Goal: Task Accomplishment & Management: Complete application form

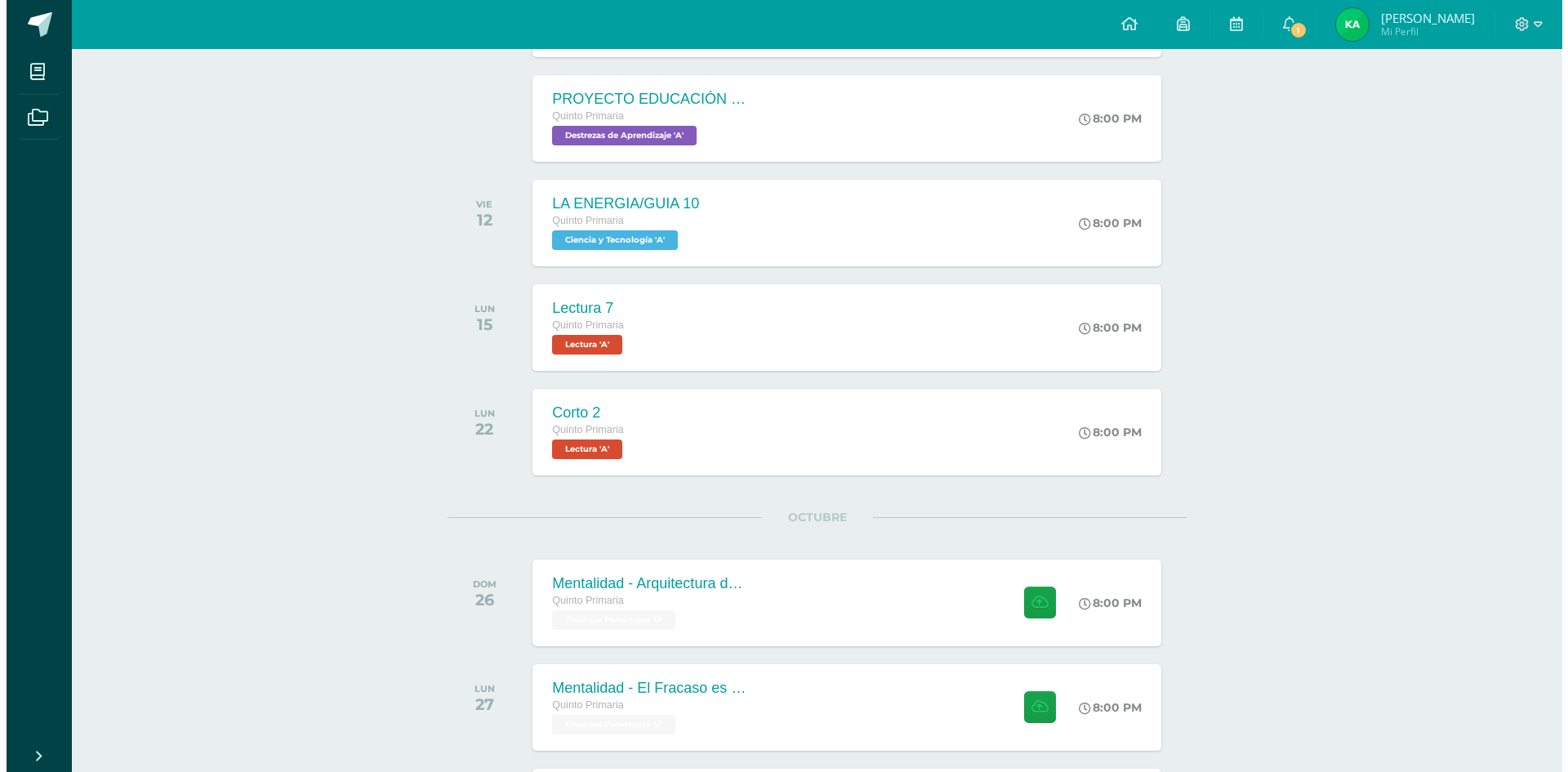
scroll to position [375, 0]
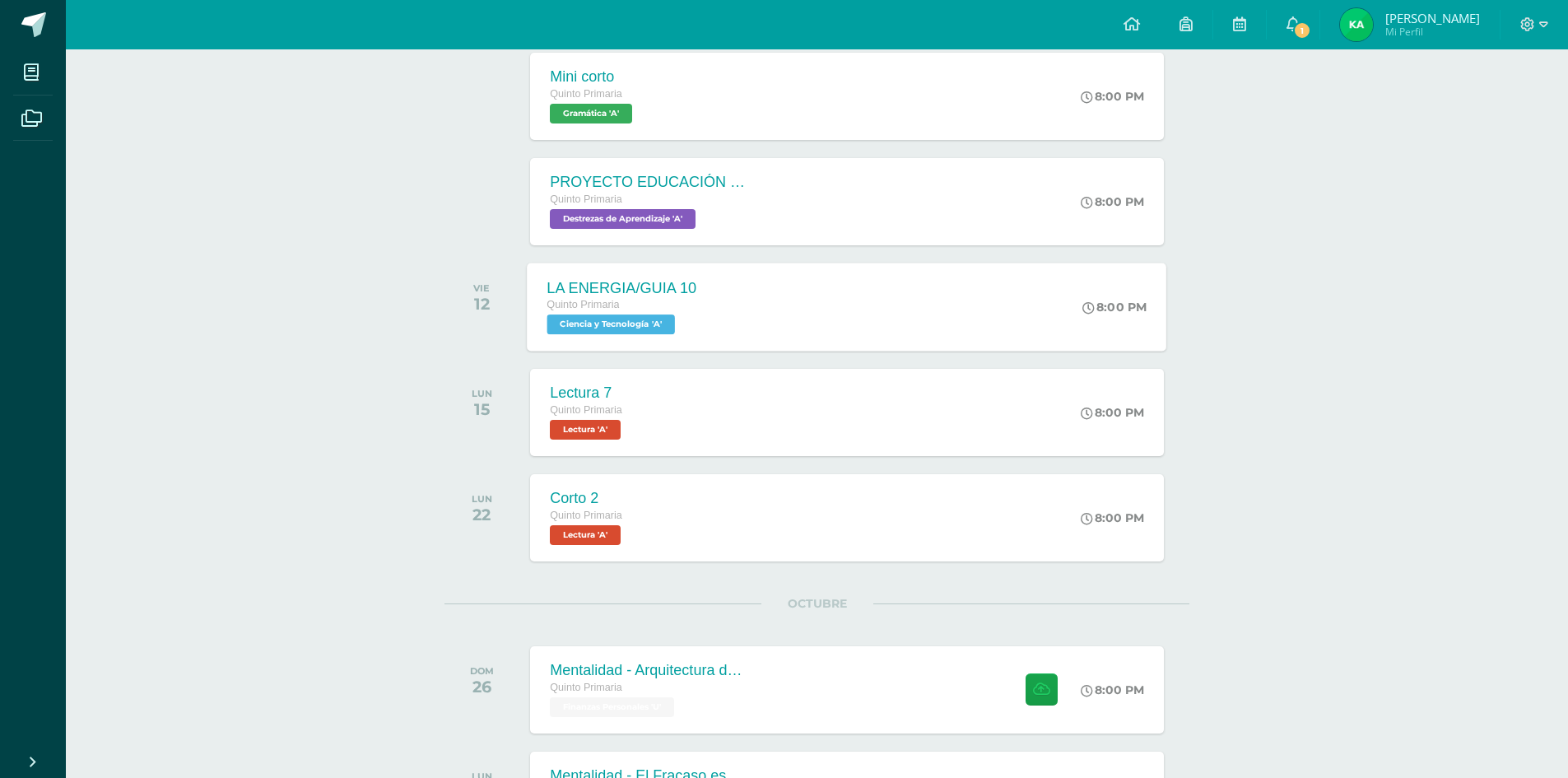
click at [895, 325] on div "LA ENERGIA/GUIA 10 Quinto Primaria Ciencia y Tecnología 'A' 8:00 PM LA ENERGIA/…" at bounding box center [847, 307] width 639 height 88
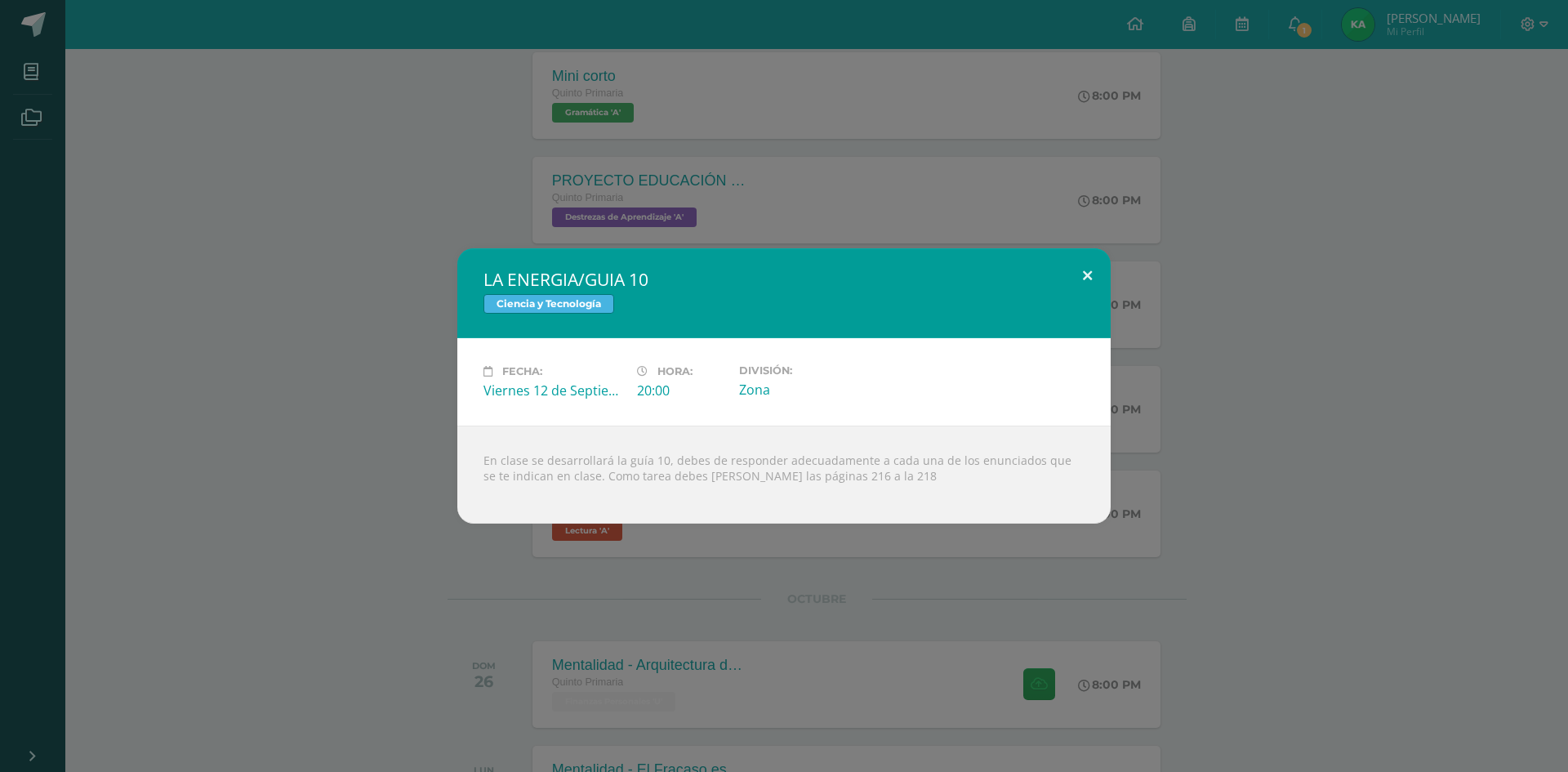
click at [1097, 272] on button at bounding box center [1087, 276] width 46 height 55
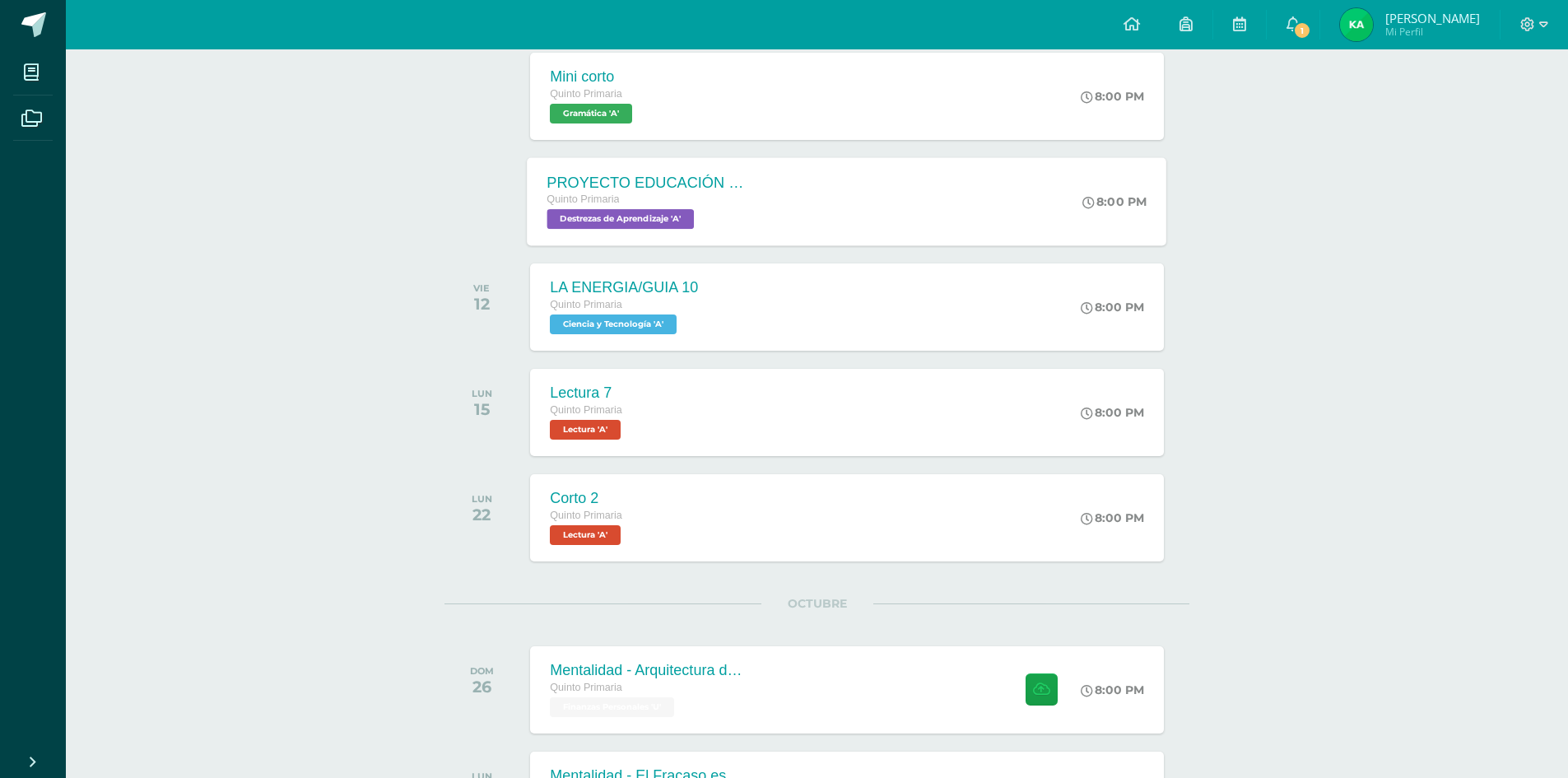
click at [731, 203] on div "Quinto Primaria" at bounding box center [646, 200] width 199 height 18
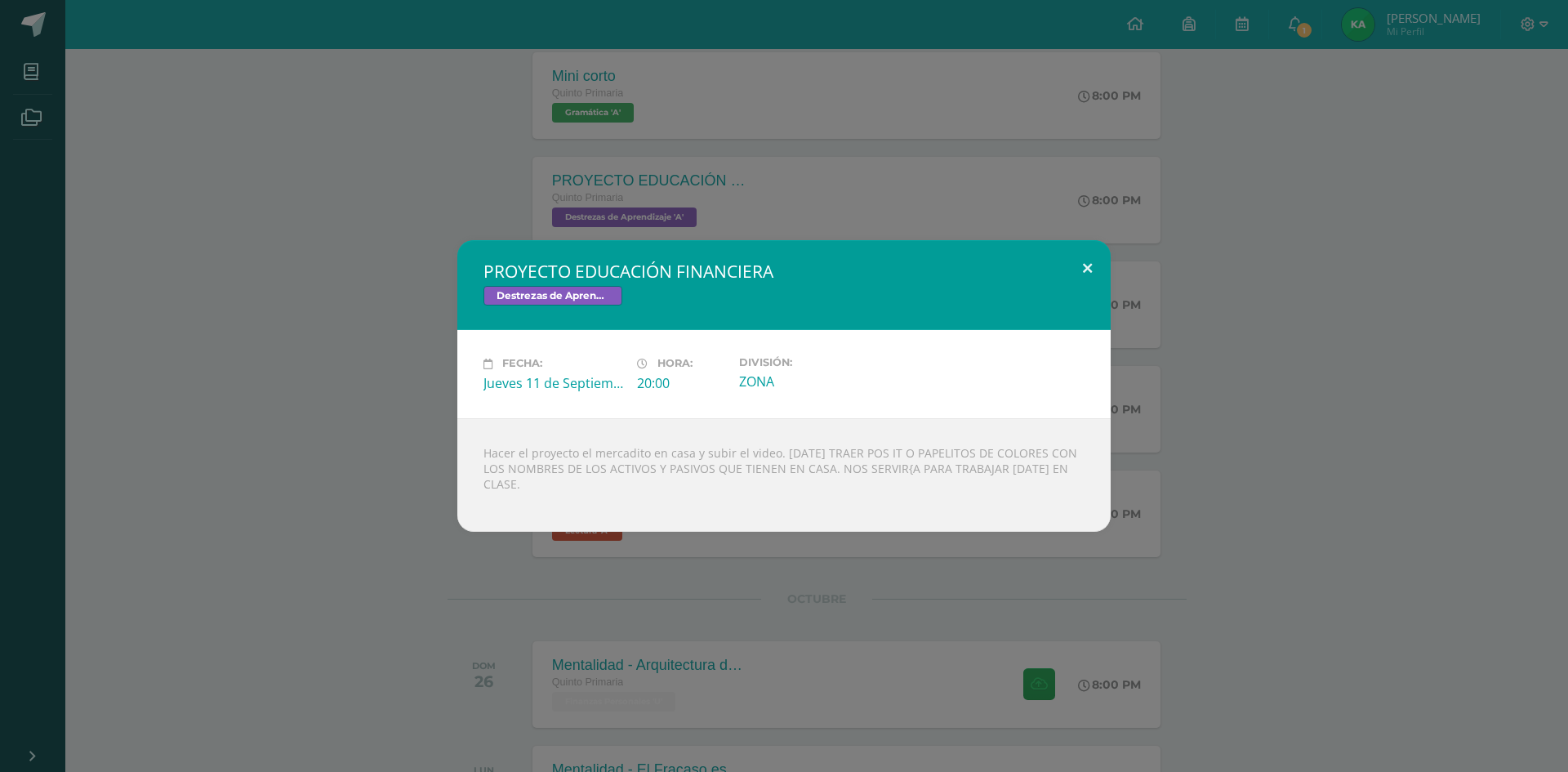
click at [1090, 260] on button at bounding box center [1087, 268] width 46 height 55
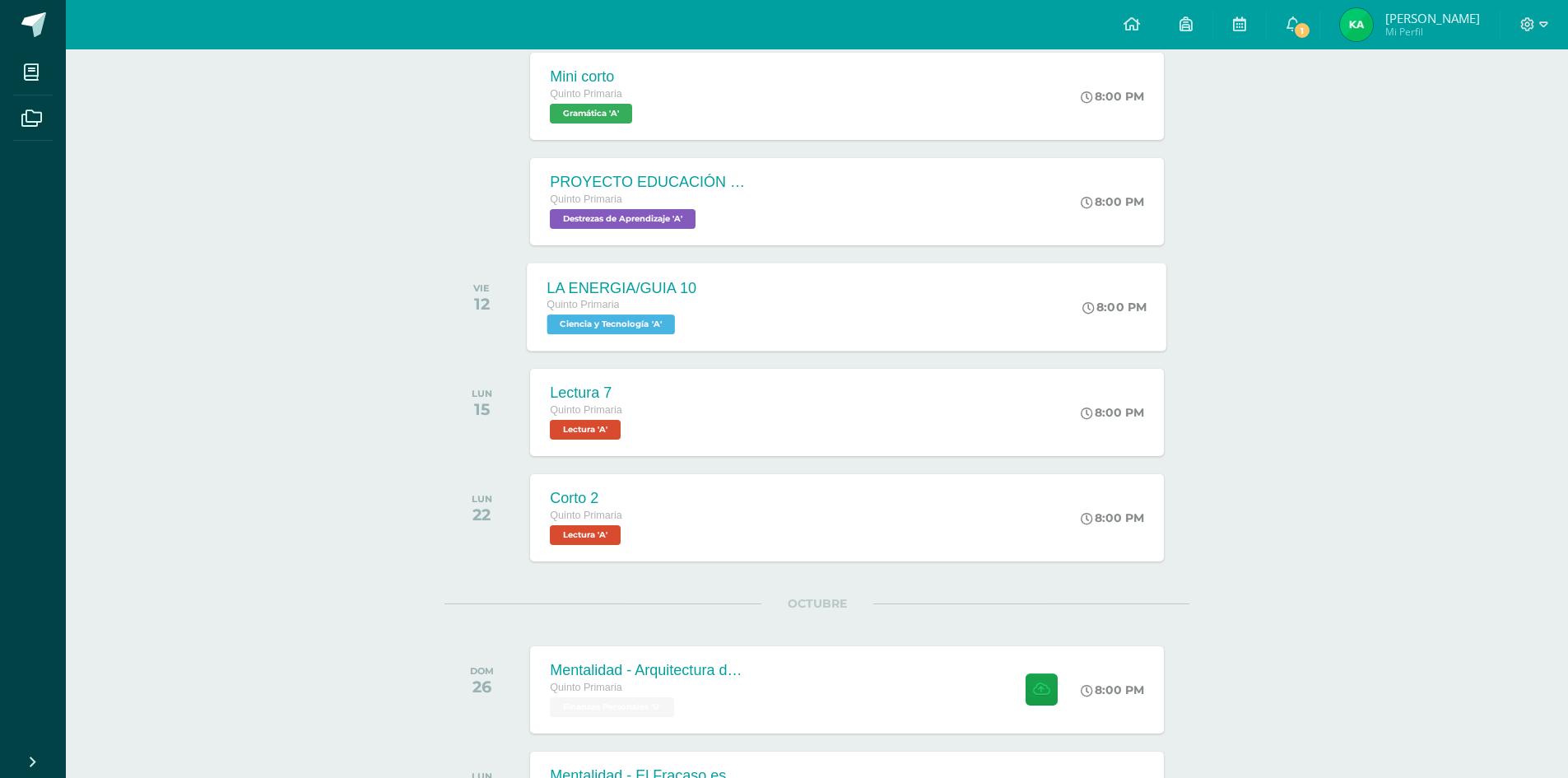
click at [811, 320] on div "LA ENERGIA/GUIA 10 Quinto Primaria Ciencia y Tecnología 'A' 8:00 PM LA ENERGIA/…" at bounding box center [847, 307] width 639 height 88
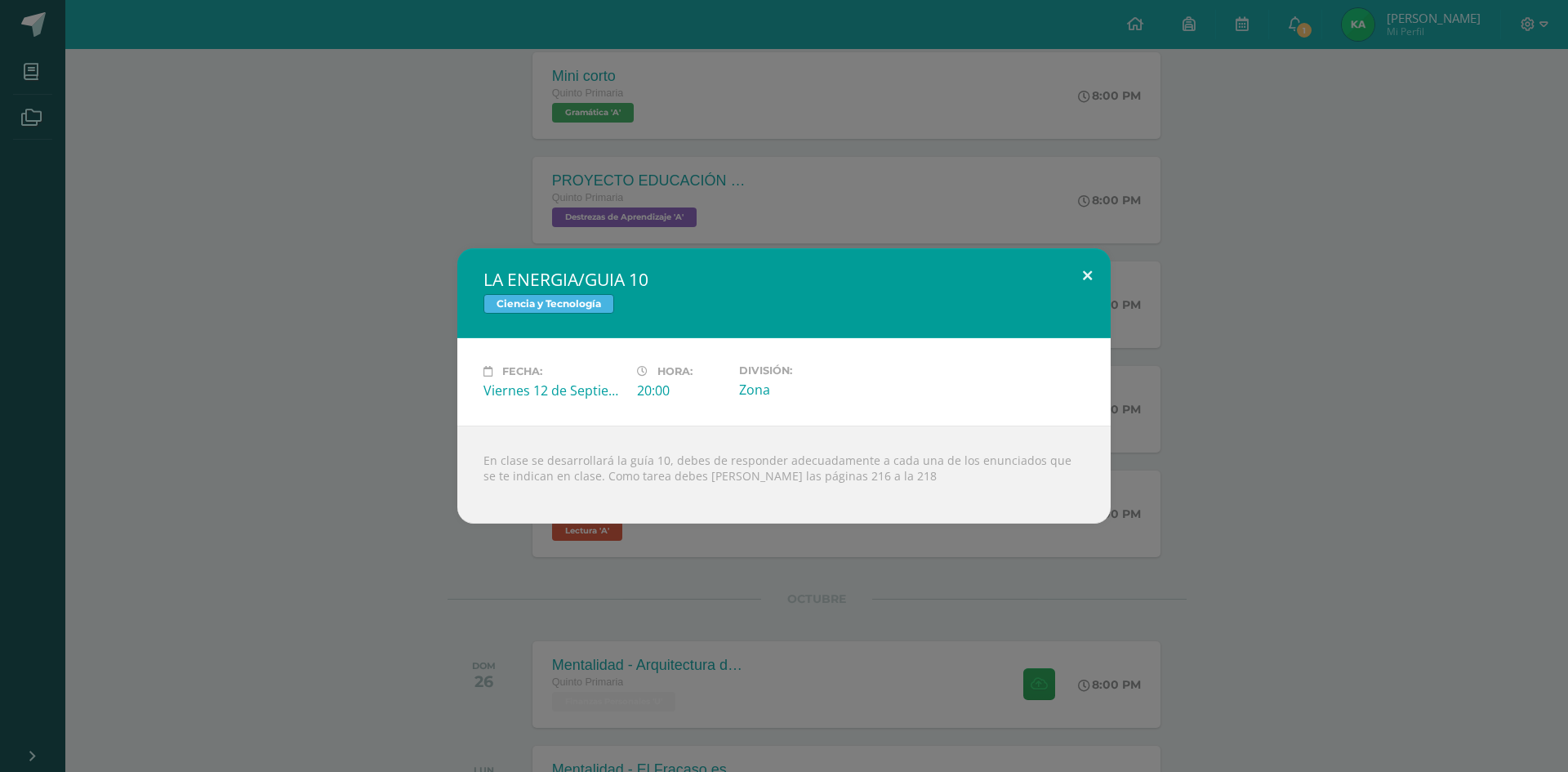
click at [1084, 271] on button at bounding box center [1087, 276] width 46 height 55
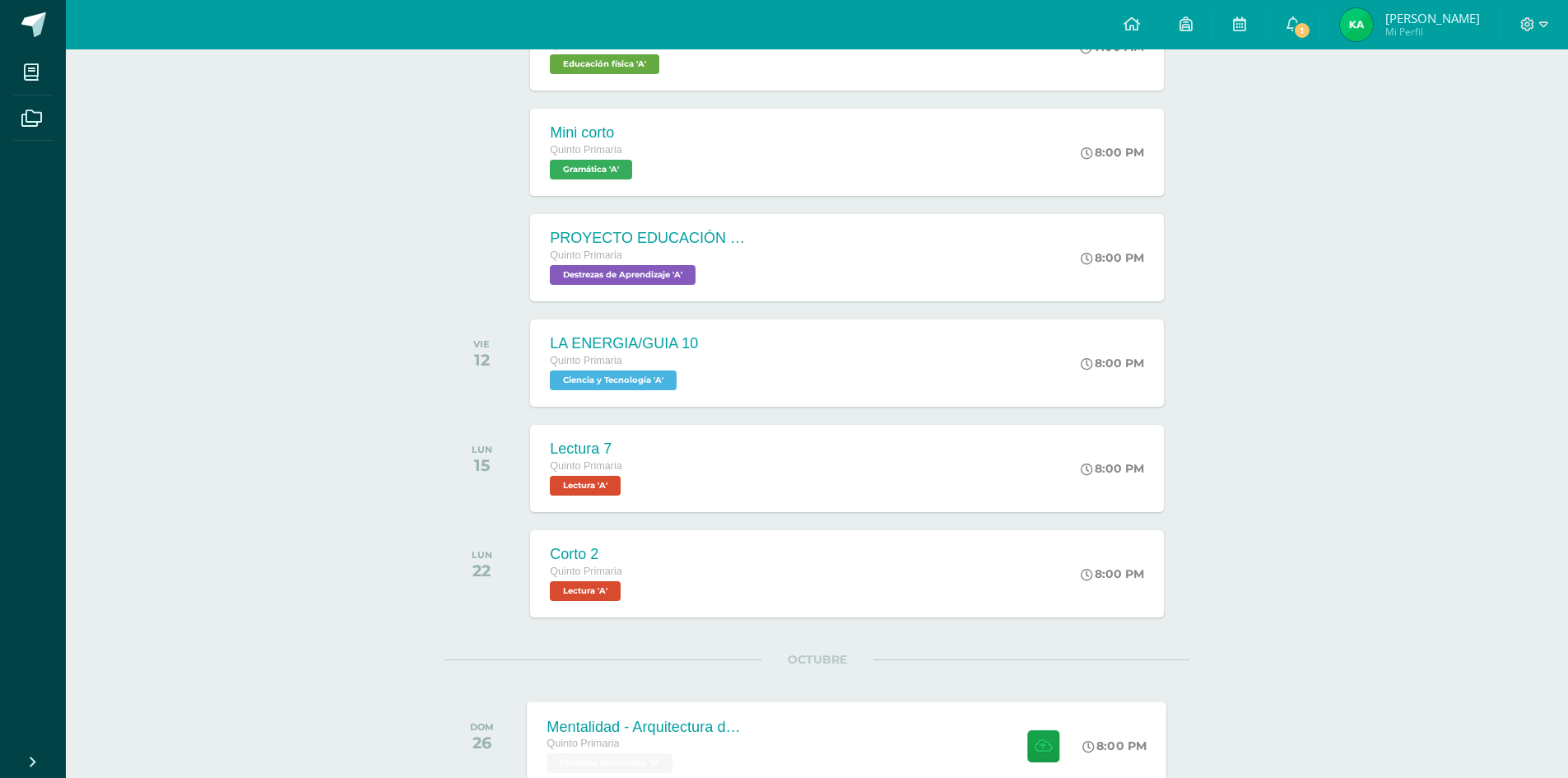
scroll to position [295, 0]
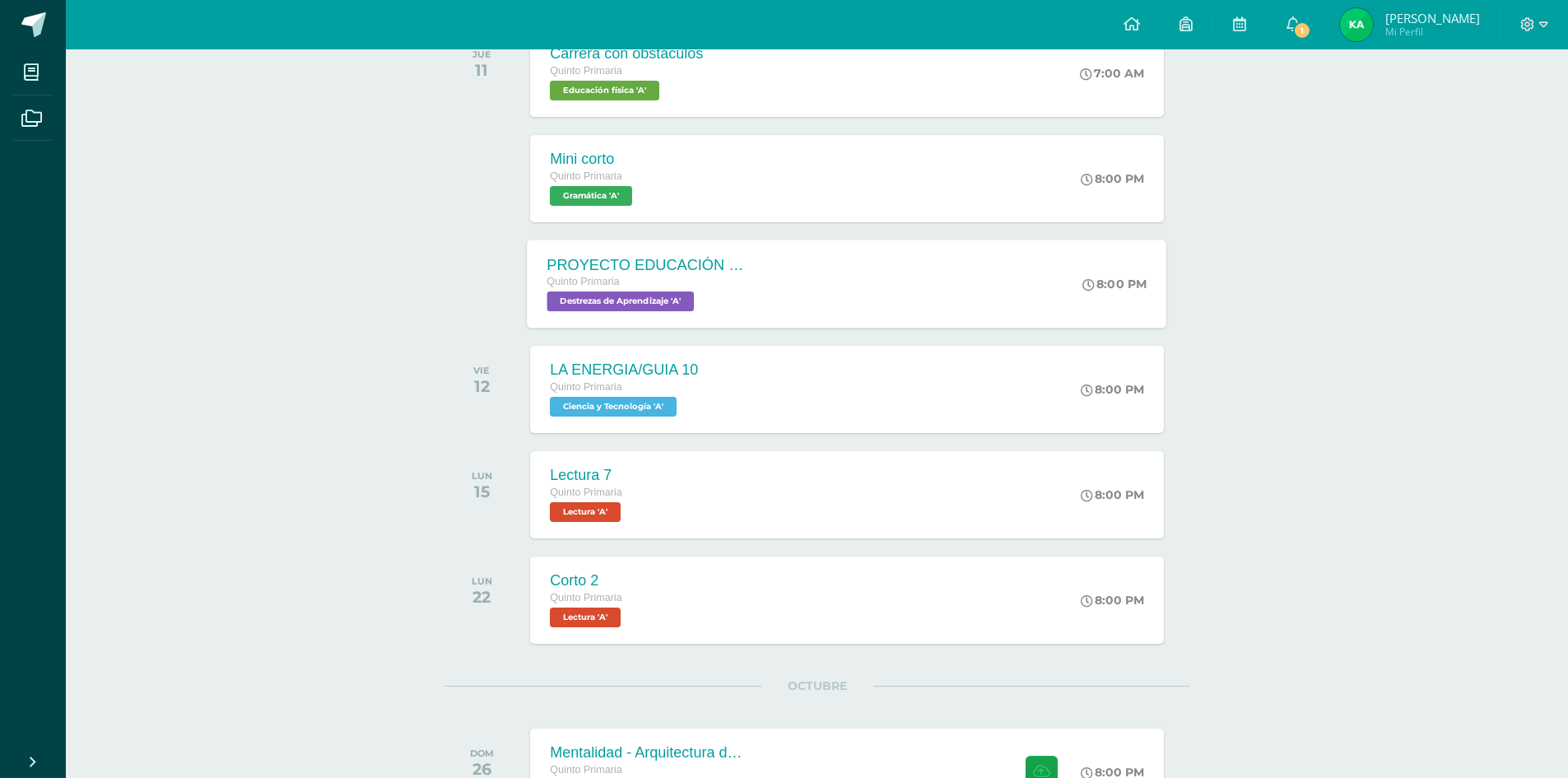
click at [736, 283] on div "Quinto Primaria" at bounding box center [646, 283] width 199 height 18
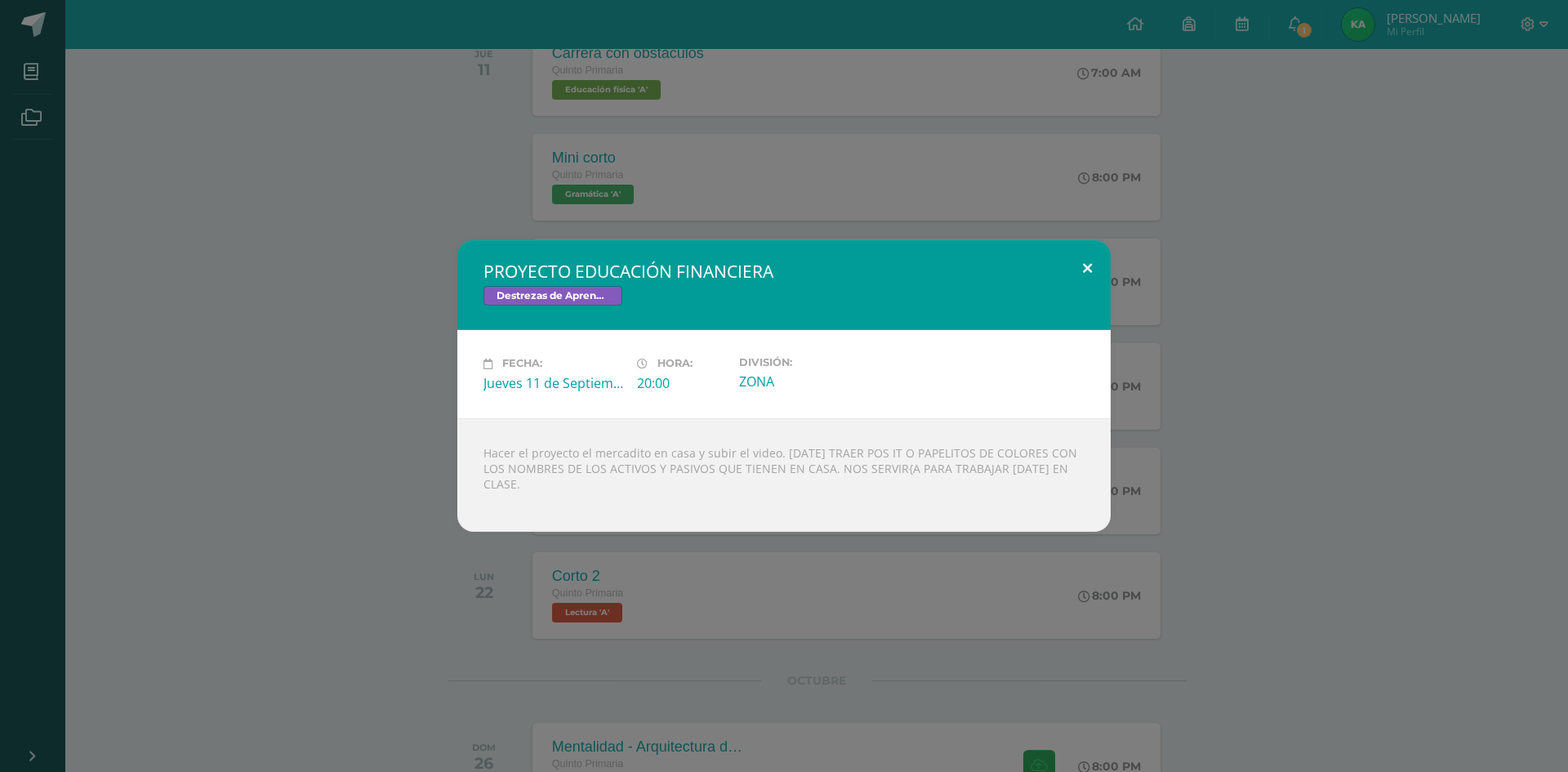
click at [1084, 263] on button at bounding box center [1087, 268] width 46 height 55
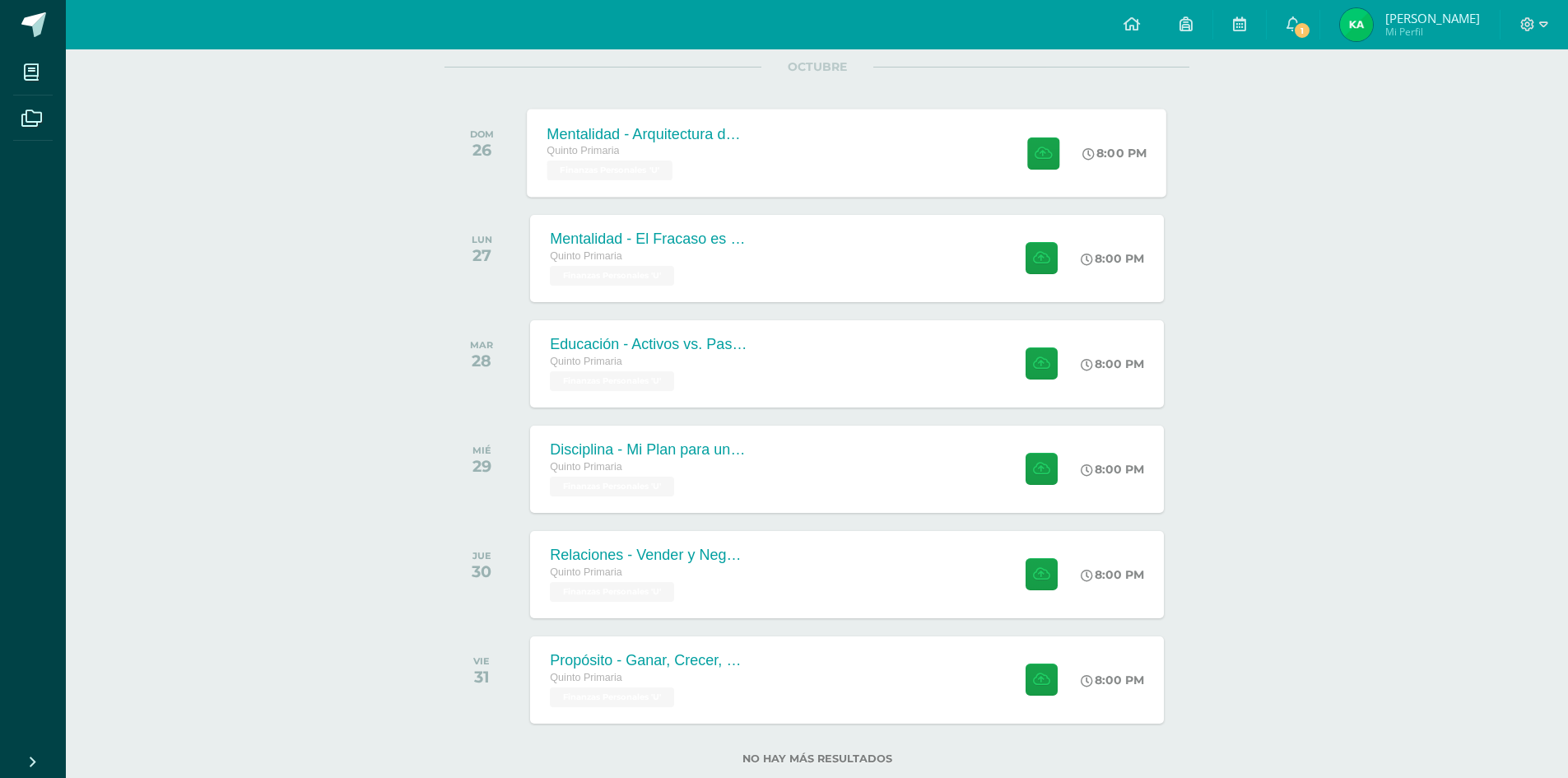
scroll to position [954, 0]
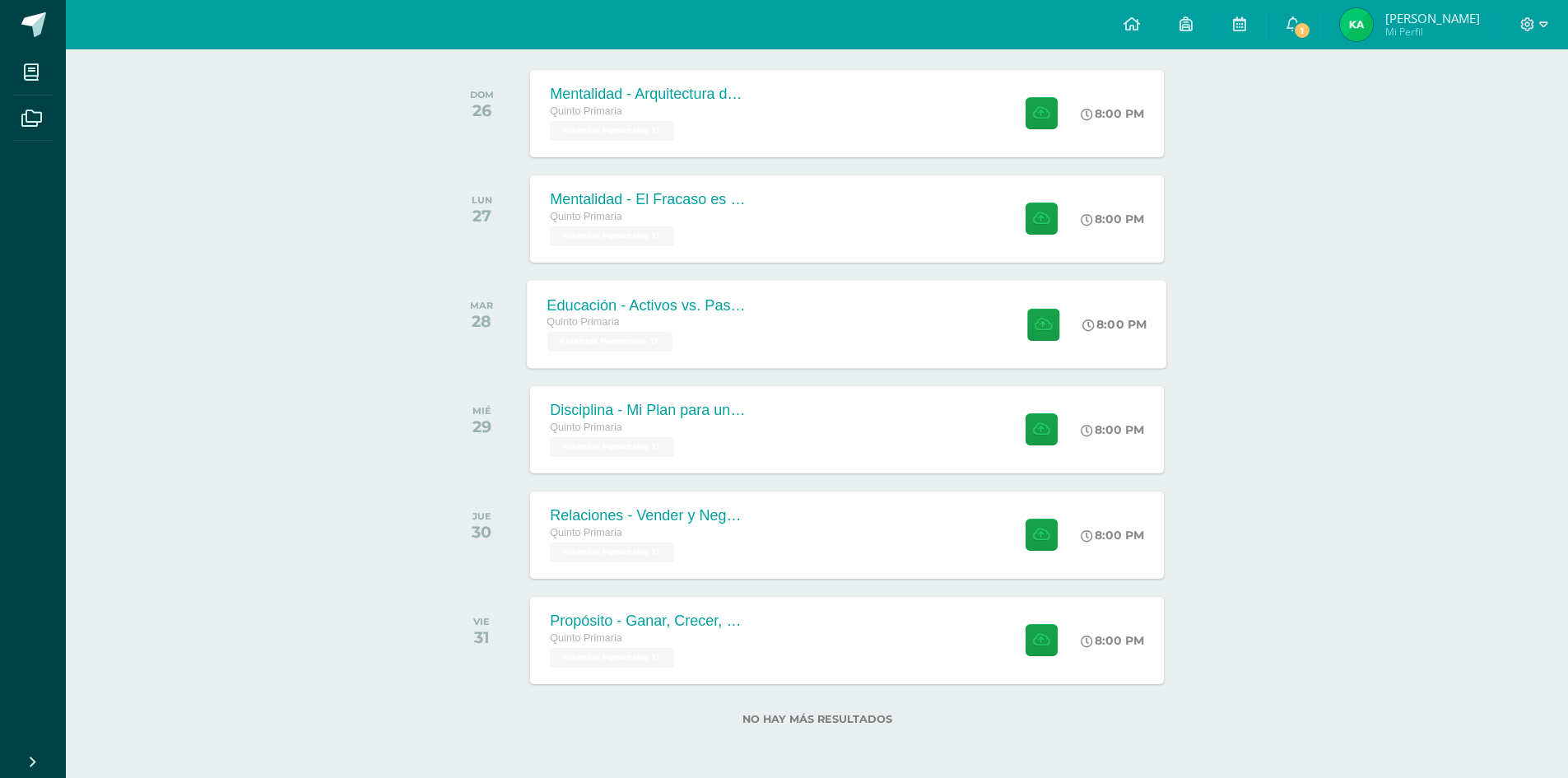
click at [939, 338] on div "Educación - Activos vs. Pasivos: El Juego Quinto Primaria Finanzas Personales '…" at bounding box center [847, 324] width 639 height 88
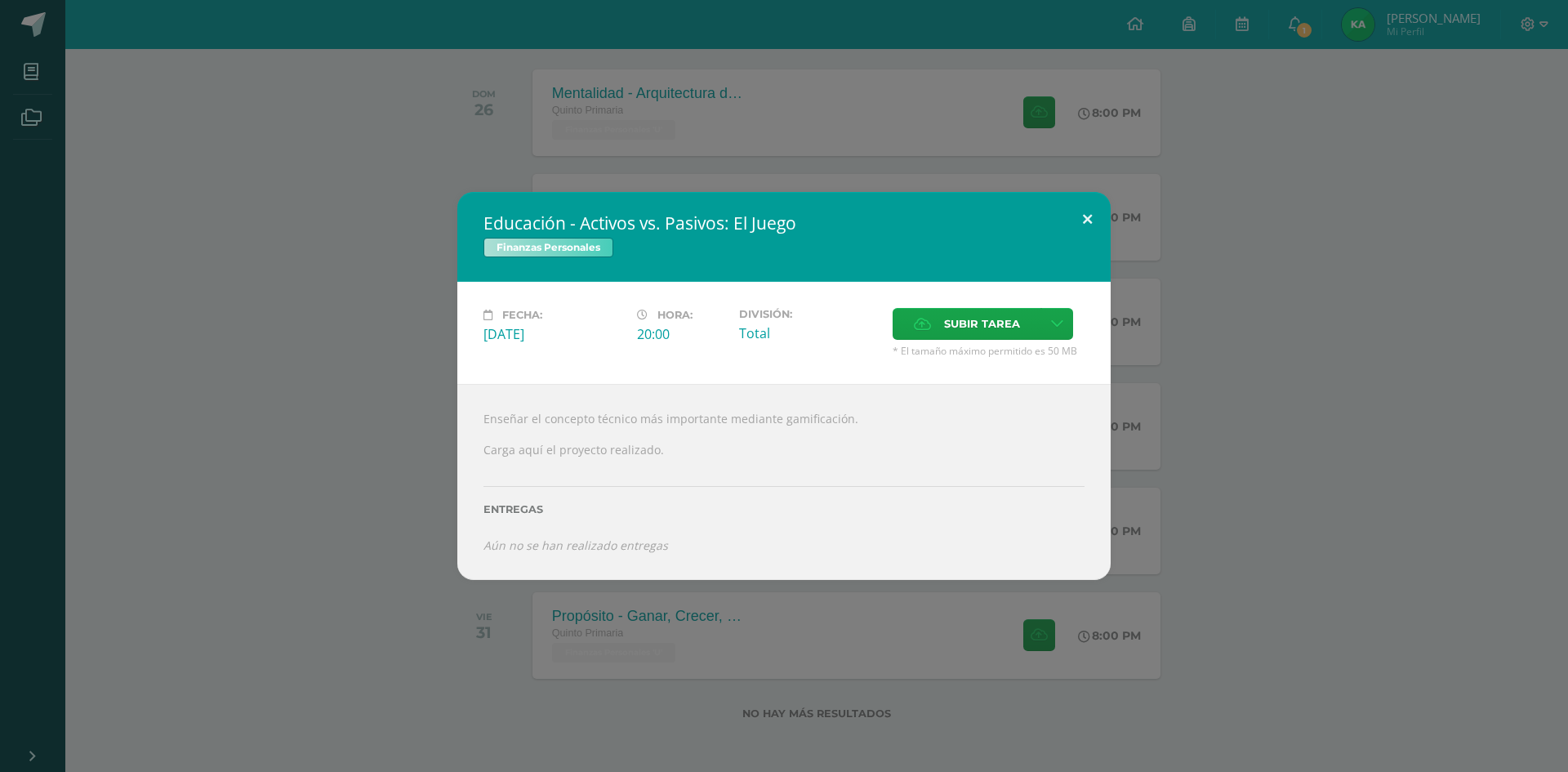
click at [1089, 225] on button at bounding box center [1087, 220] width 46 height 55
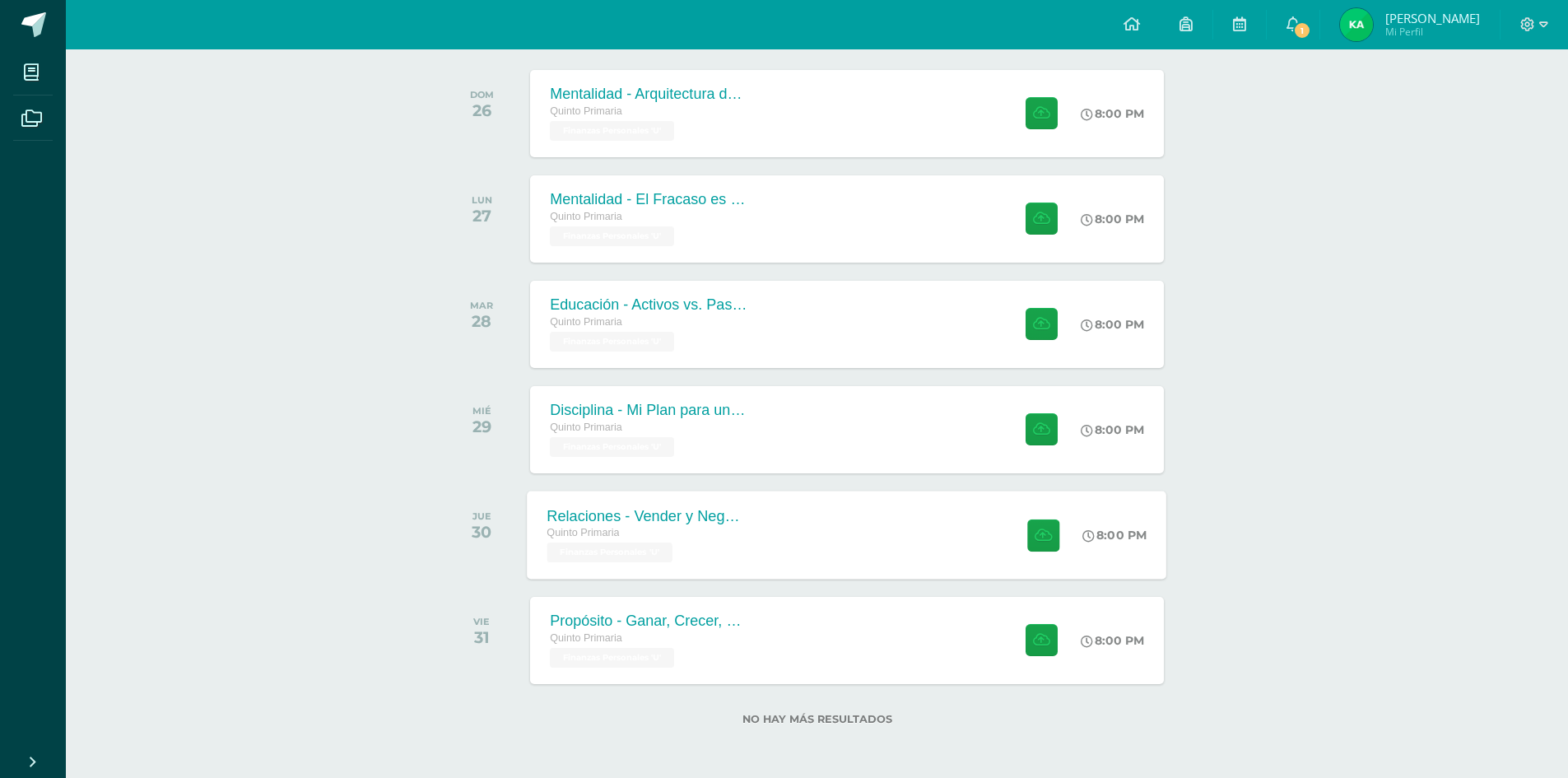
click at [823, 523] on div "Relaciones - Vender y Negociar Quinto Primaria Finanzas Personales 'U' 8:00 PM …" at bounding box center [847, 535] width 639 height 88
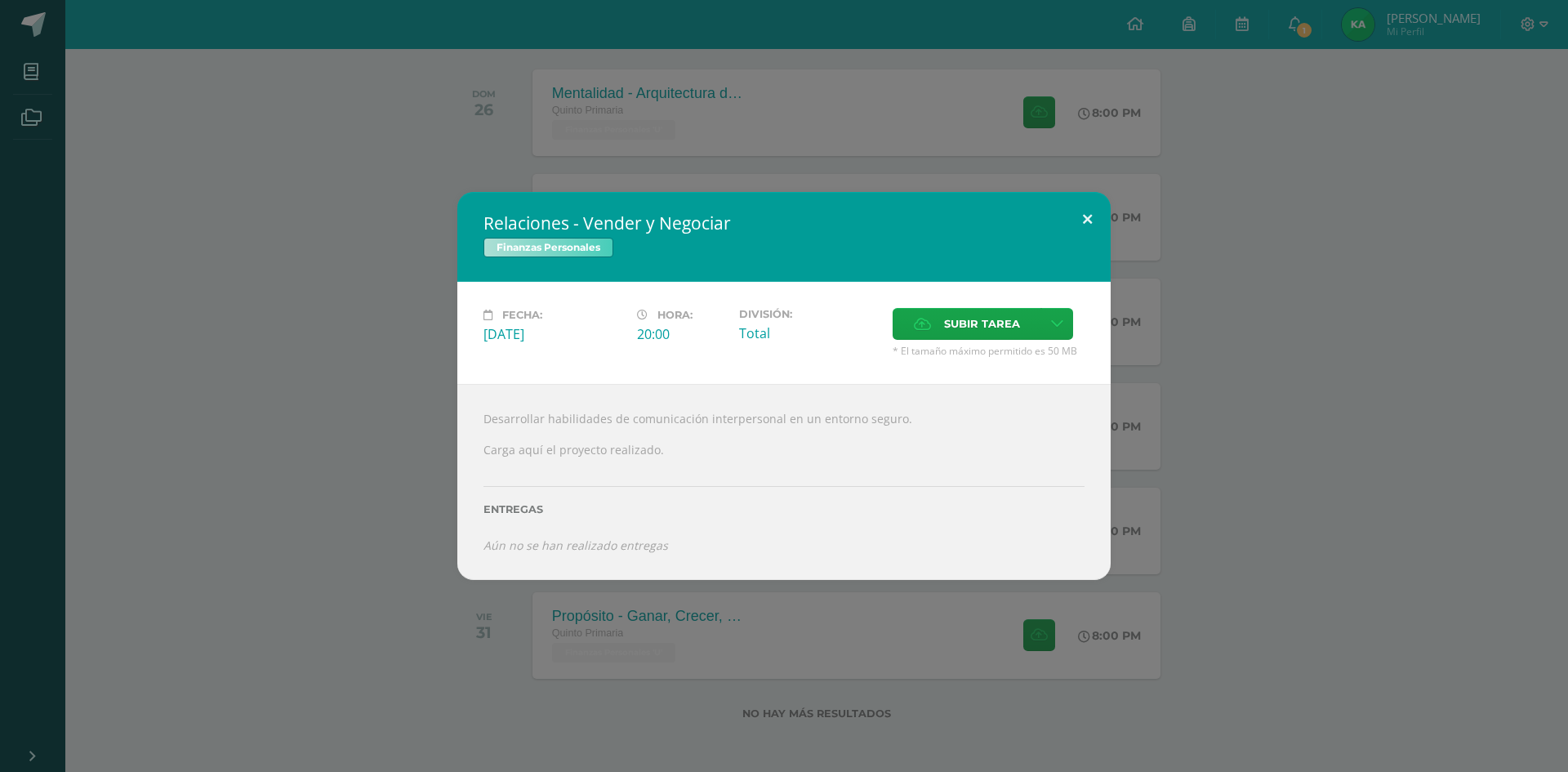
click at [1089, 210] on button at bounding box center [1087, 220] width 46 height 55
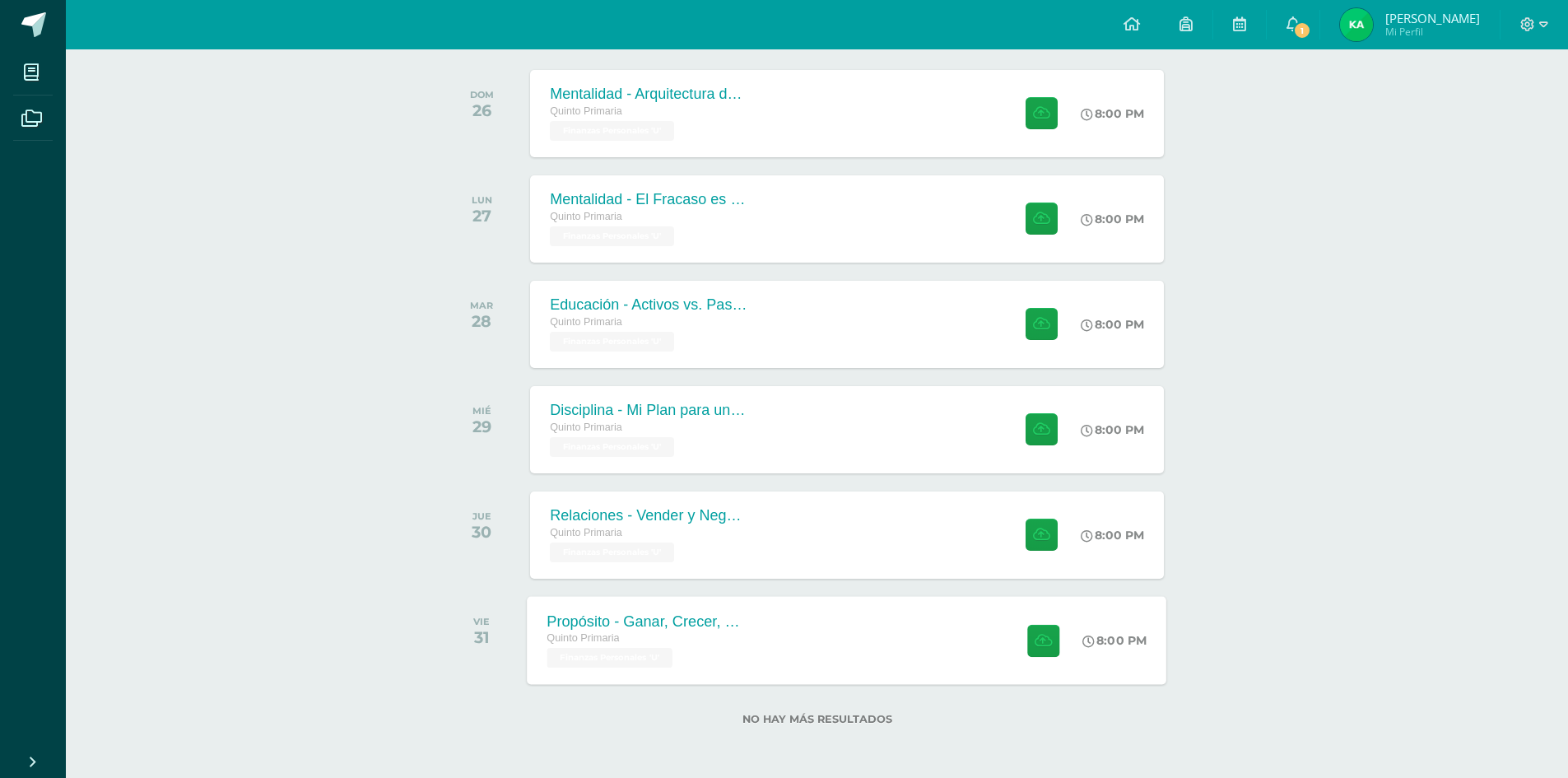
click at [825, 639] on div "Propósito - Ganar, Crecer, Compartir Quinto Primaria Finanzas Personales 'U' 8:…" at bounding box center [847, 640] width 639 height 88
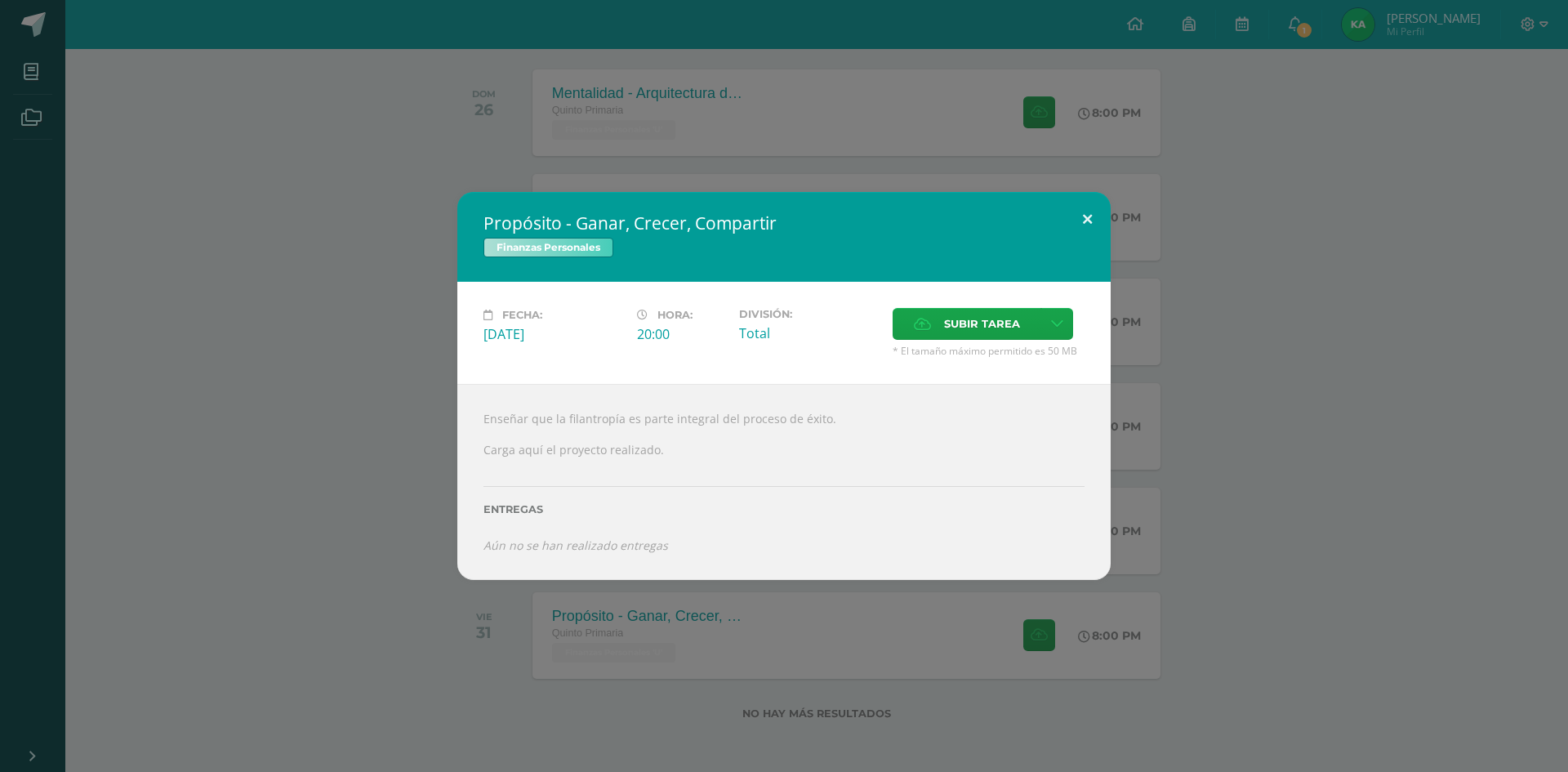
click at [1076, 219] on button at bounding box center [1087, 220] width 46 height 55
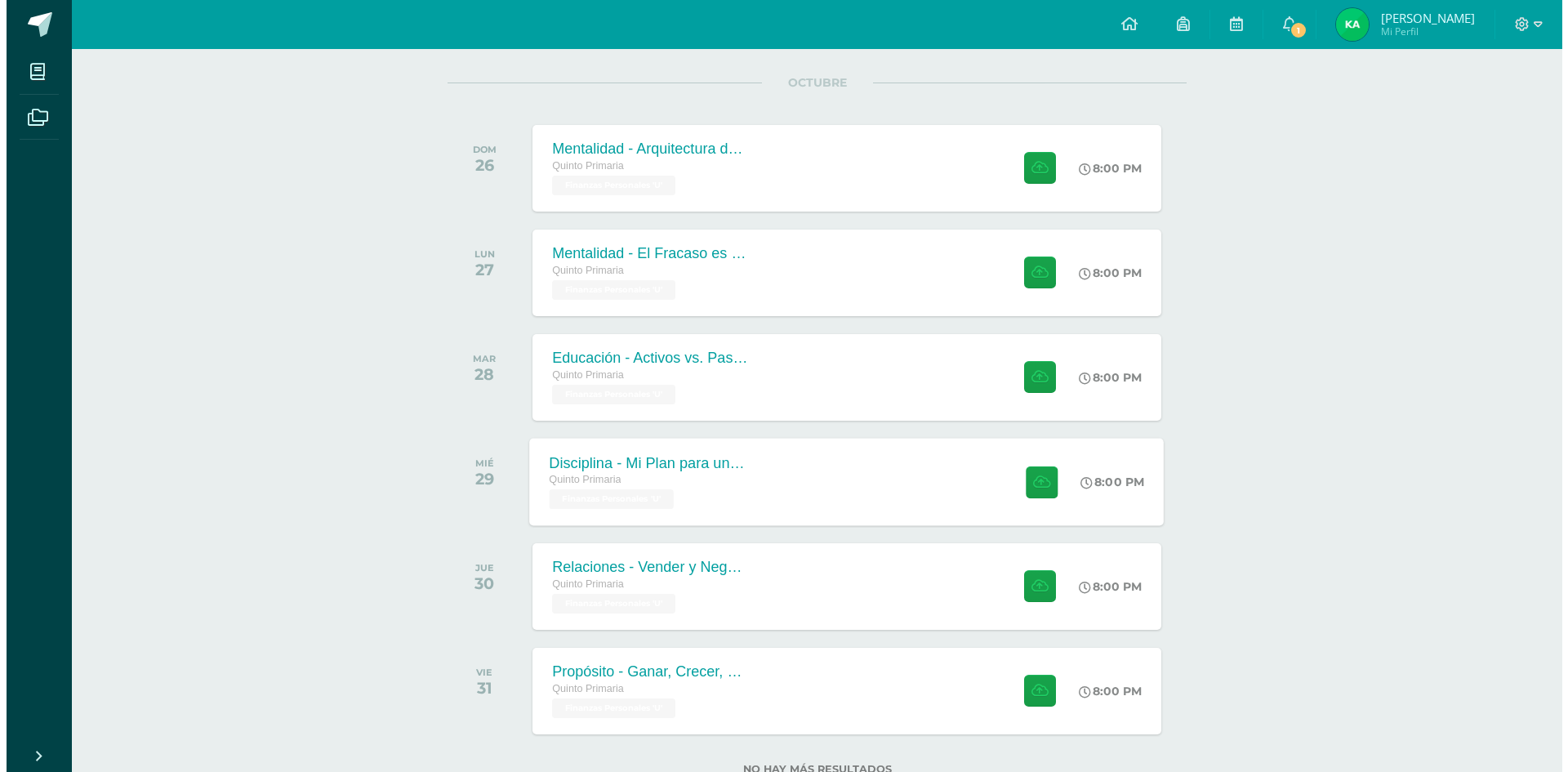
scroll to position [865, 0]
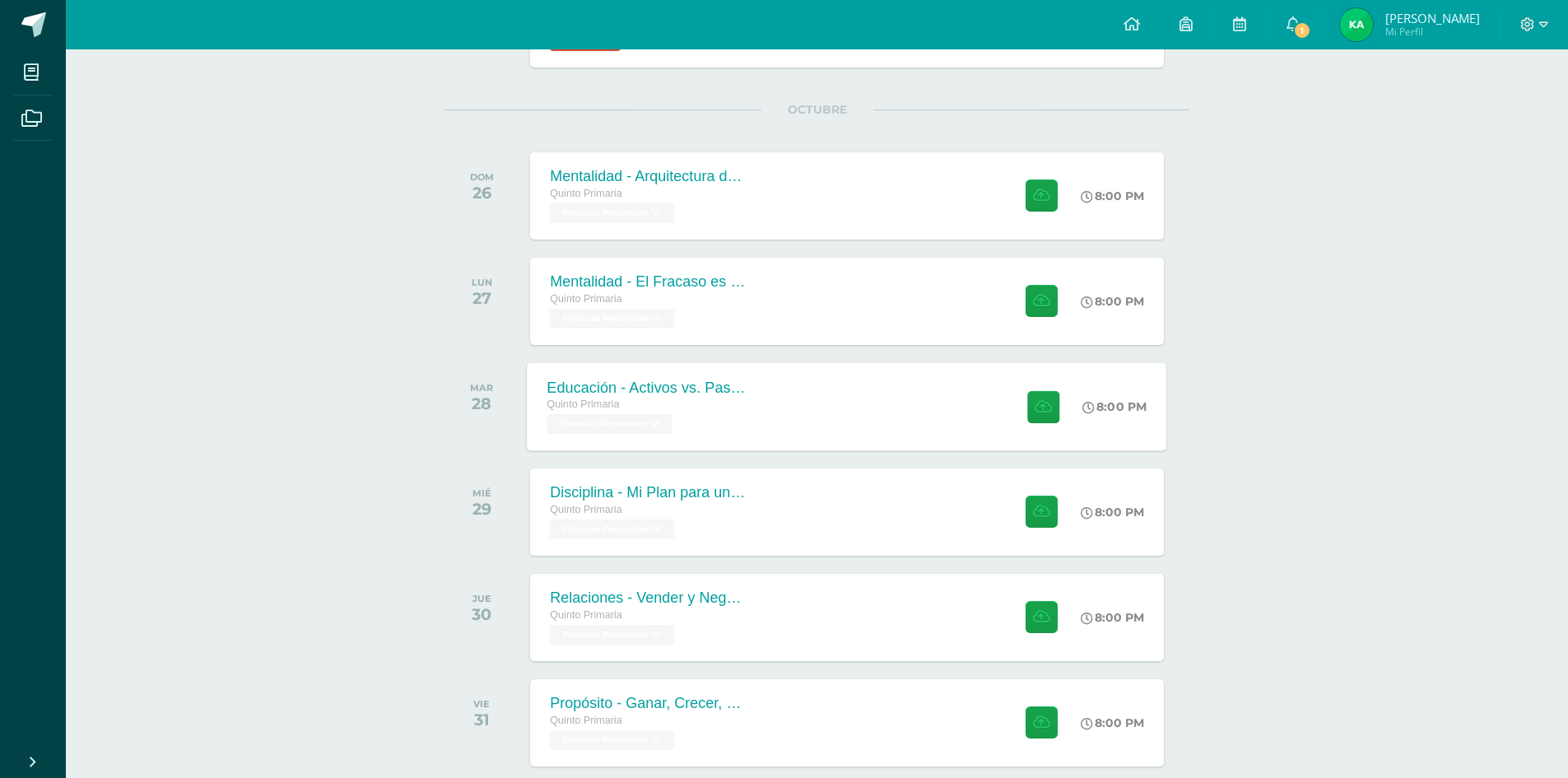
click at [696, 400] on div "Quinto Primaria" at bounding box center [646, 405] width 199 height 18
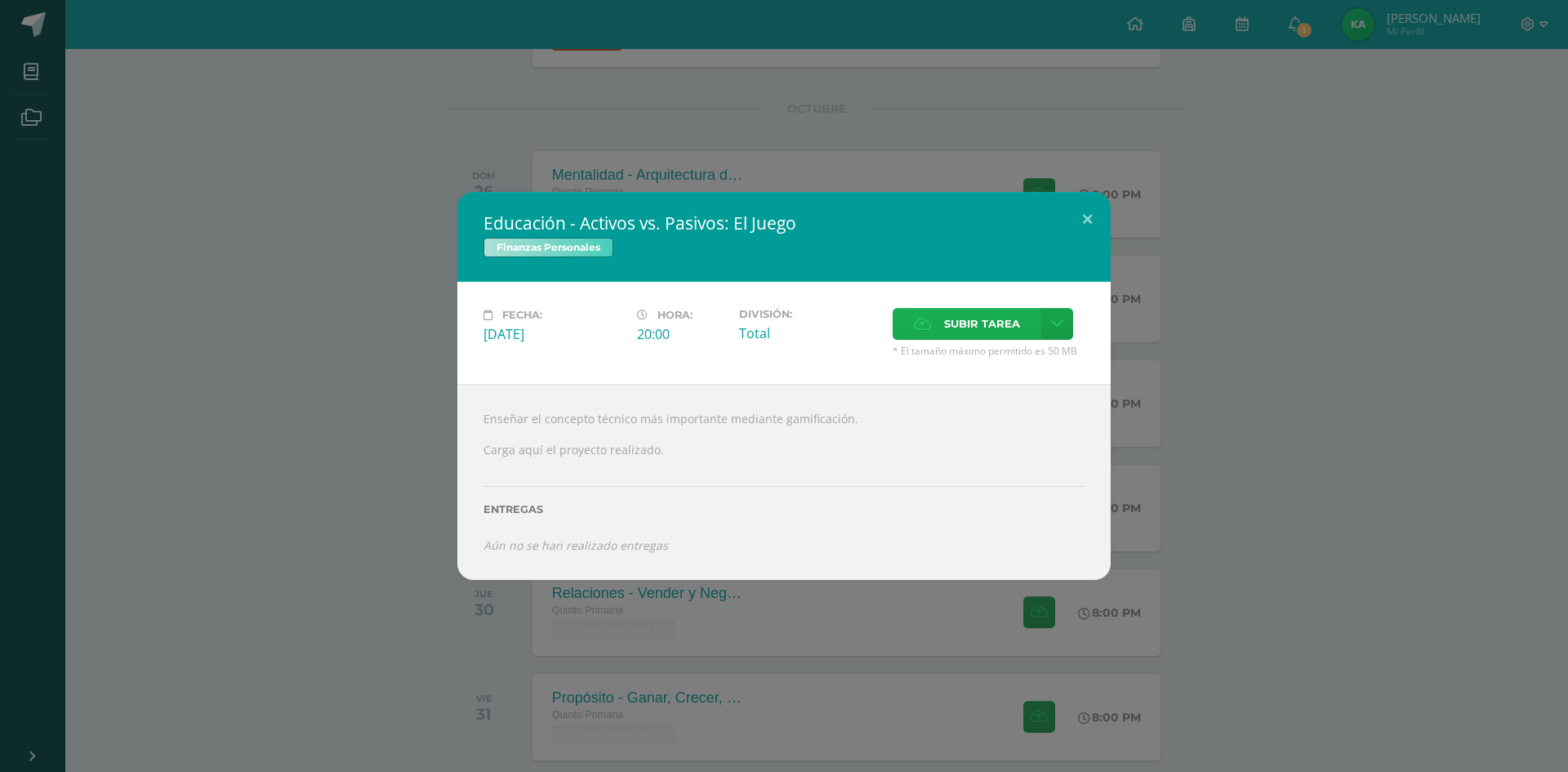
click at [993, 323] on span "Subir tarea" at bounding box center [982, 324] width 76 height 30
click at [0, 0] on input "Subir tarea" at bounding box center [0, 0] width 0 height 0
